Goal: Task Accomplishment & Management: Use online tool/utility

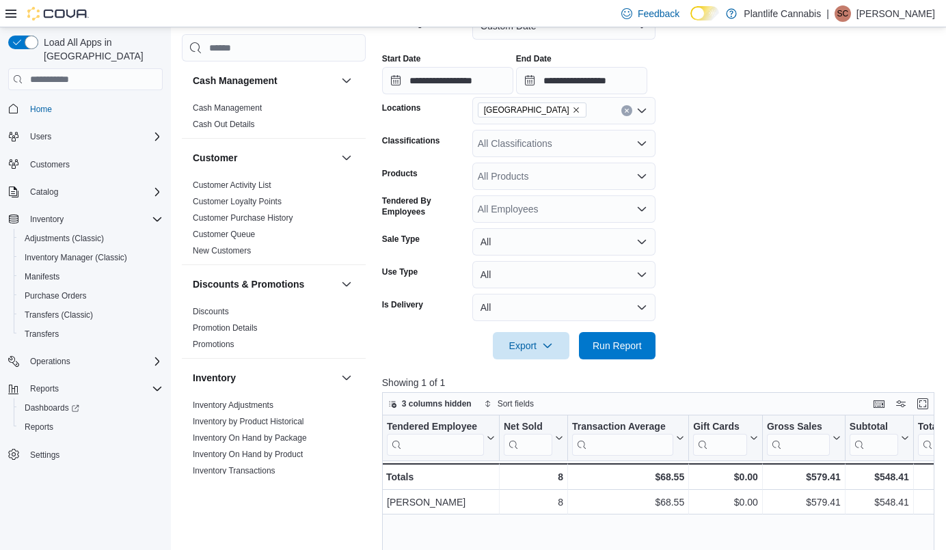
scroll to position [581, 0]
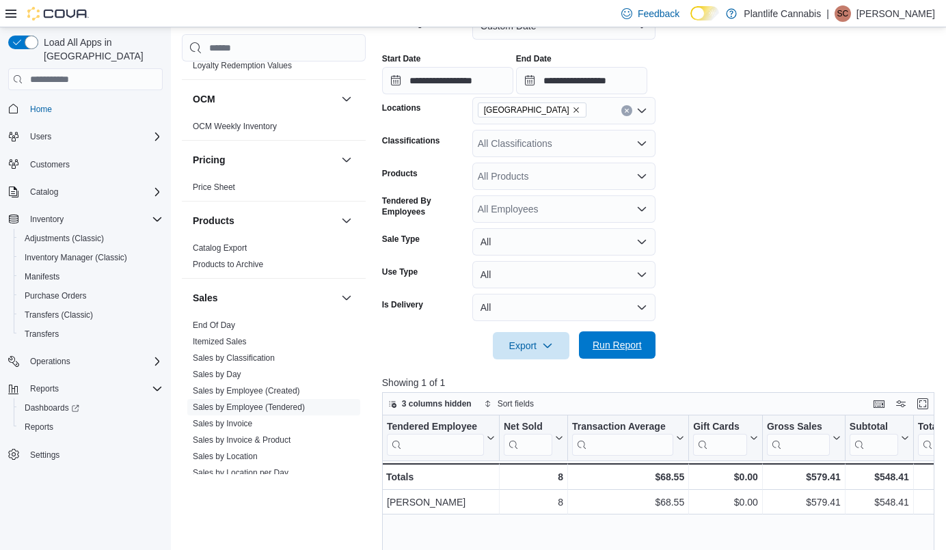
click at [615, 351] on span "Run Report" at bounding box center [617, 345] width 49 height 14
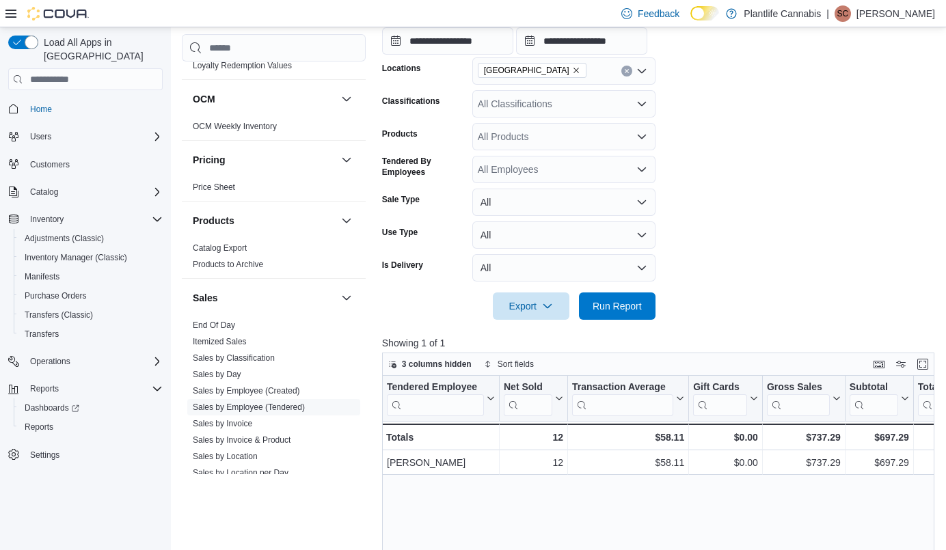
scroll to position [0, 0]
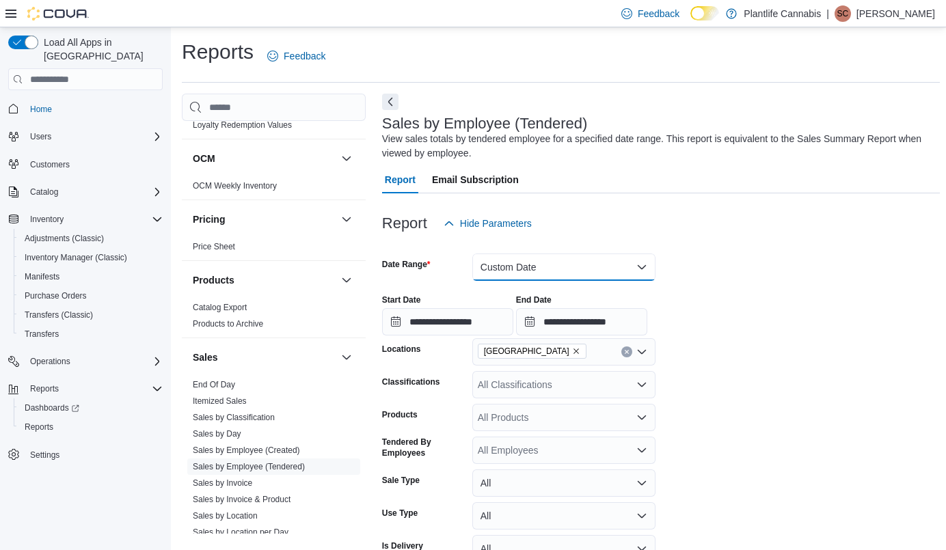
click at [521, 271] on button "Custom Date" at bounding box center [563, 267] width 183 height 27
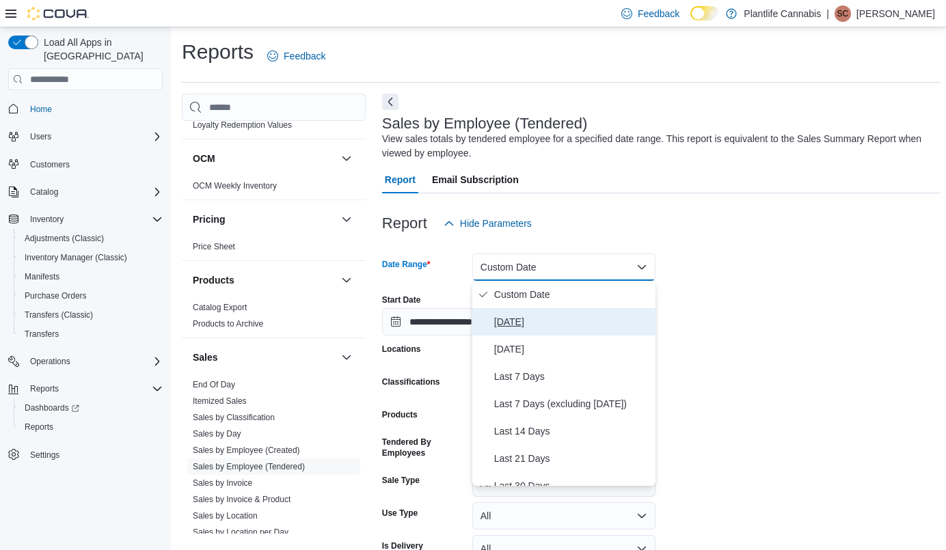
click at [521, 330] on span "[DATE]" at bounding box center [572, 322] width 156 height 16
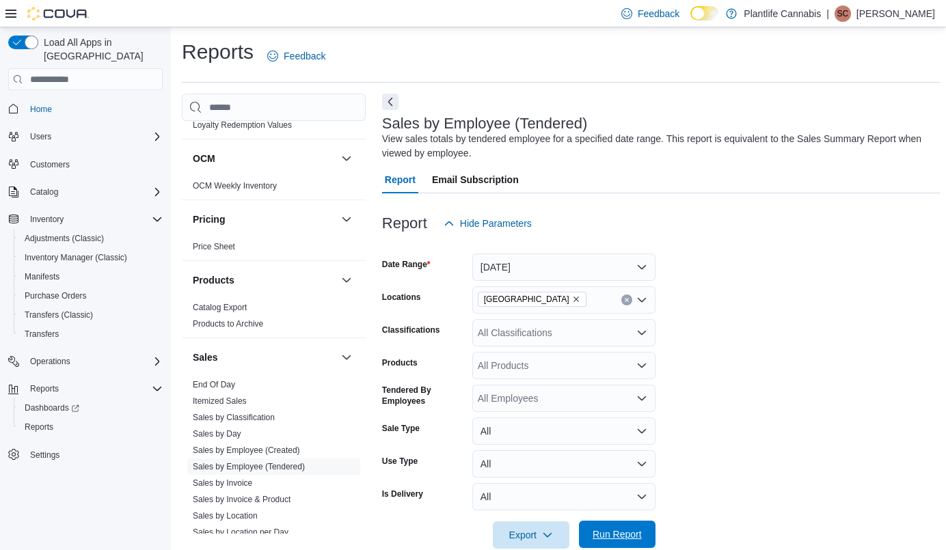
click at [623, 543] on span "Run Report" at bounding box center [617, 534] width 60 height 27
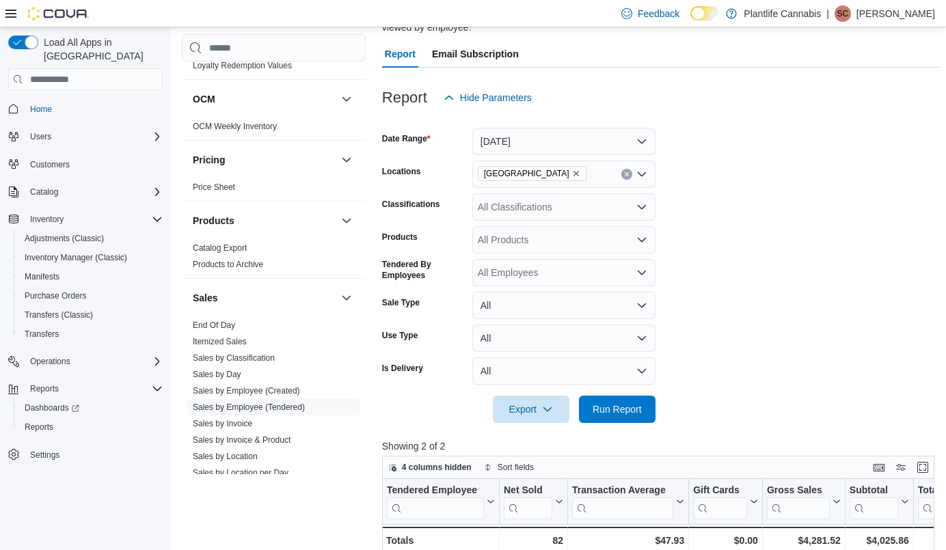
scroll to position [123, 0]
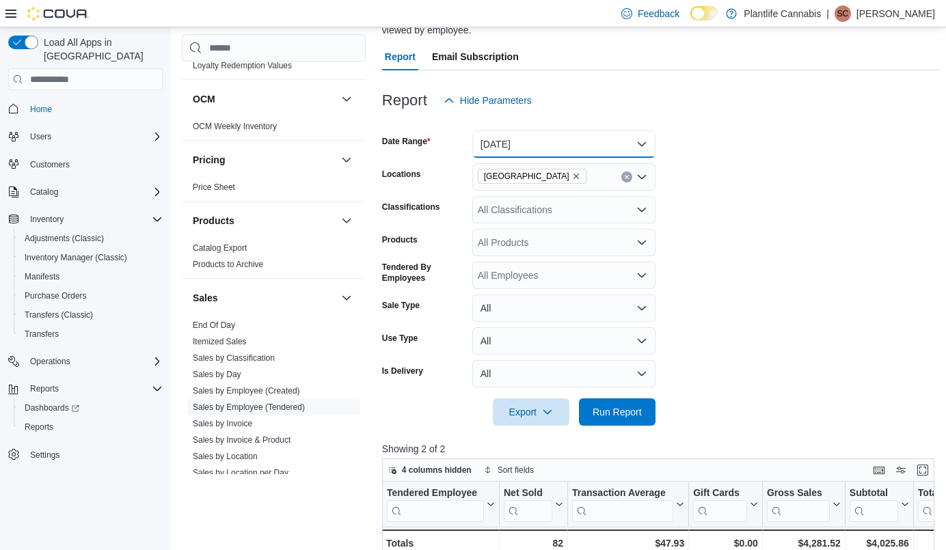
click at [565, 152] on button "[DATE]" at bounding box center [563, 144] width 183 height 27
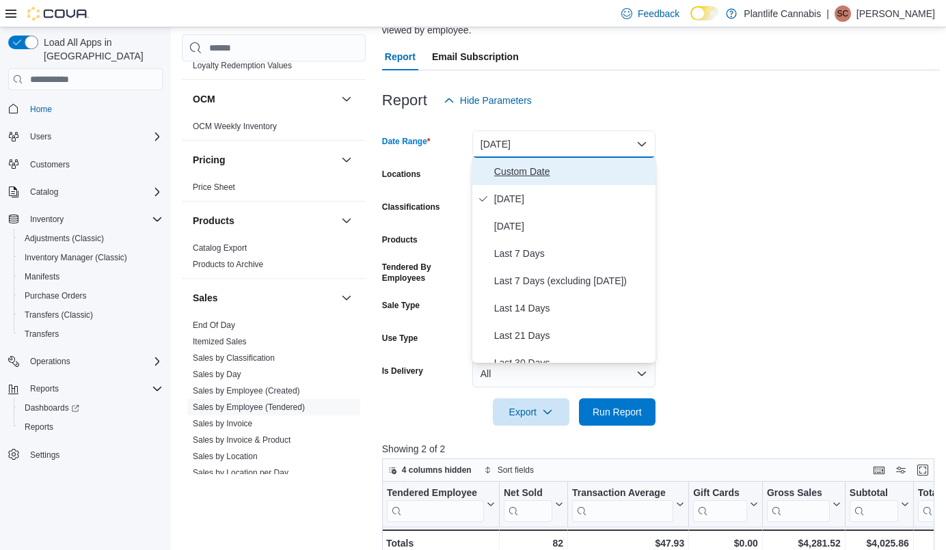
click at [537, 165] on span "Custom Date" at bounding box center [572, 171] width 156 height 16
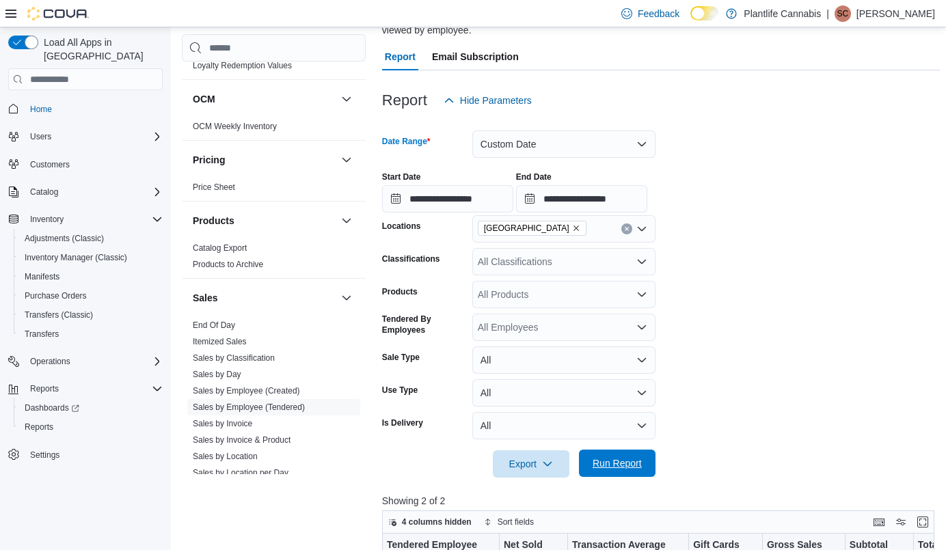
click at [609, 453] on span "Run Report" at bounding box center [617, 463] width 60 height 27
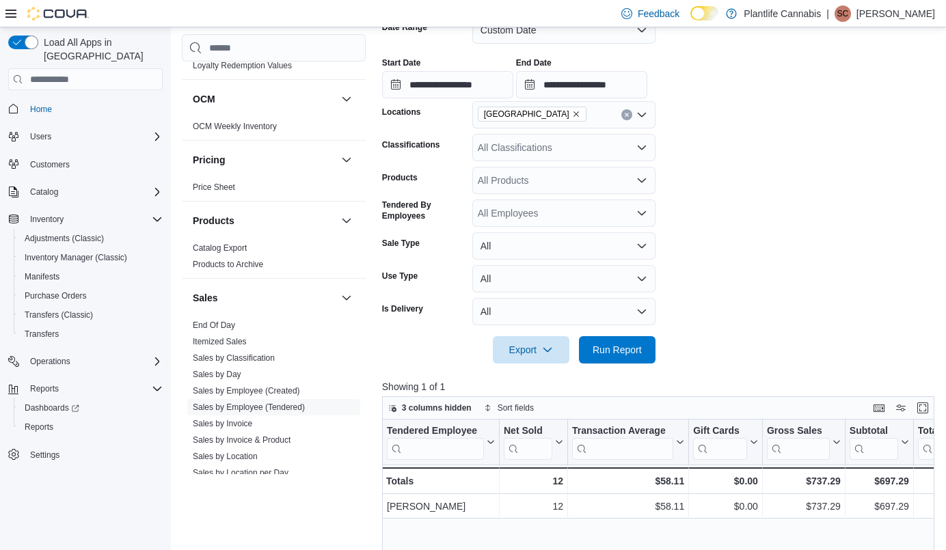
scroll to position [254, 0]
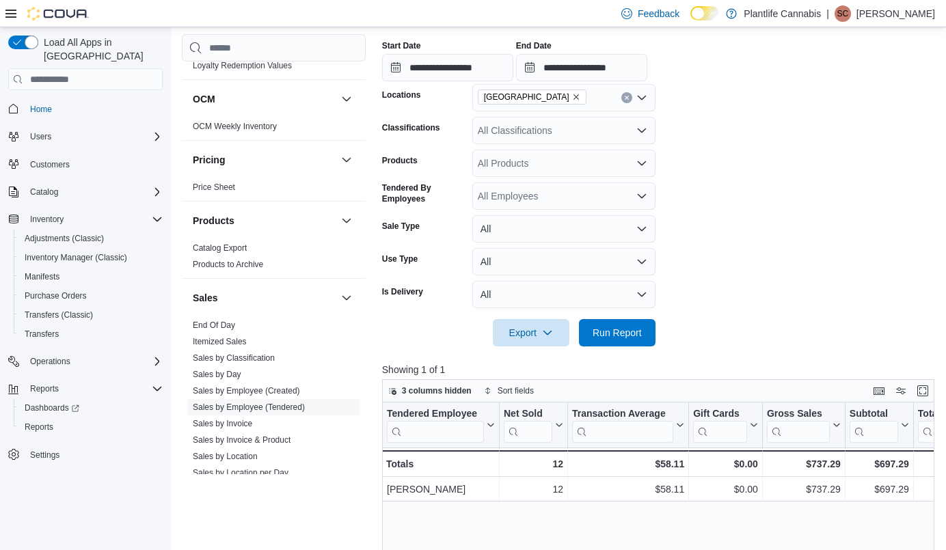
click at [872, 269] on form "**********" at bounding box center [661, 165] width 558 height 364
